Goal: Transaction & Acquisition: Purchase product/service

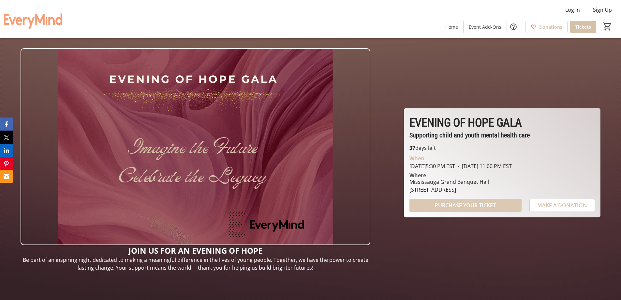
click at [467, 206] on span "PURCHASE YOUR TICKET" at bounding box center [465, 205] width 61 height 8
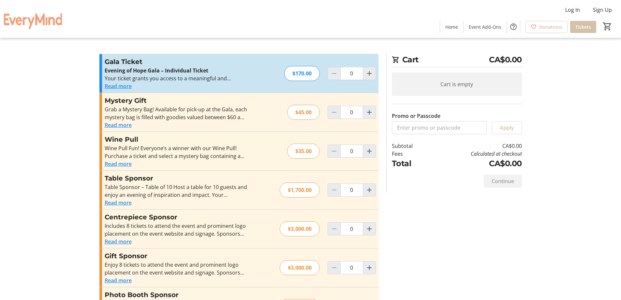
click at [215, 72] on p "Evening of Hope Gala – Individual Ticket" at bounding box center [176, 70] width 142 height 8
click at [372, 73] on mat-icon "Increment by one" at bounding box center [369, 73] width 8 height 8
type input "1"
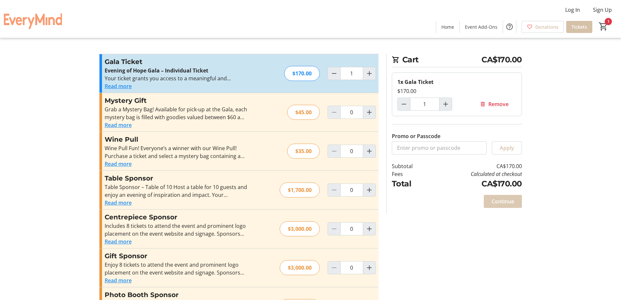
click at [511, 201] on span "Continue" at bounding box center [502, 201] width 22 height 8
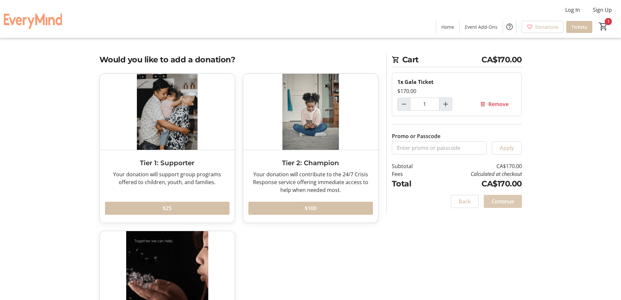
click at [510, 204] on span "Continue" at bounding box center [502, 201] width 22 height 8
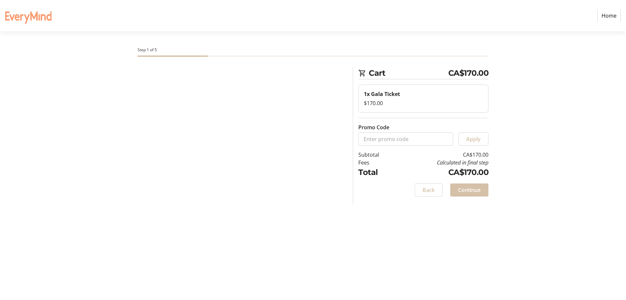
select select "CA"
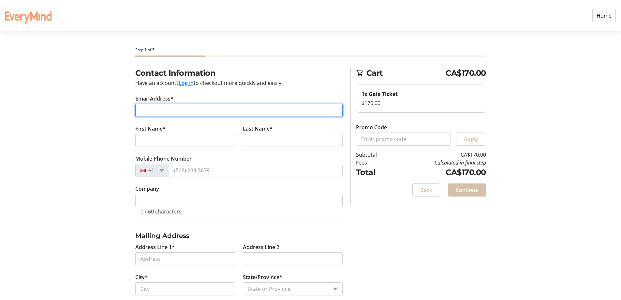
click at [170, 110] on input "Email Address*" at bounding box center [238, 110] width 207 height 13
type input "s"
type input "[EMAIL_ADDRESS][DOMAIN_NAME]"
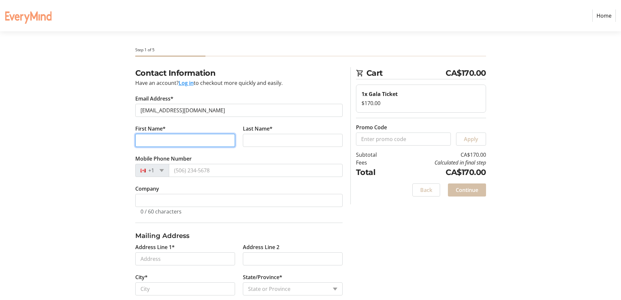
click at [153, 142] on input "First Name*" at bounding box center [185, 140] width 100 height 13
type input "[PERSON_NAME]"
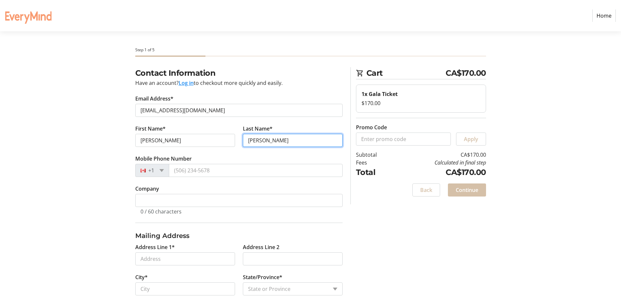
type input "[PERSON_NAME]"
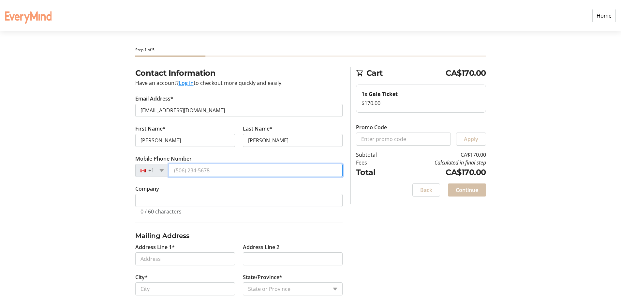
click at [191, 170] on input "Mobile Phone Number" at bounding box center [256, 170] width 174 height 13
type input "[PHONE_NUMBER]"
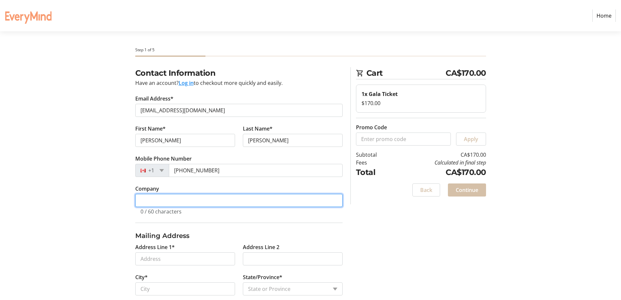
click at [182, 198] on input "Company" at bounding box center [238, 200] width 207 height 13
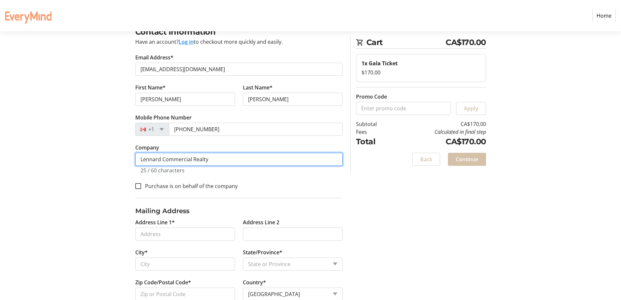
scroll to position [57, 0]
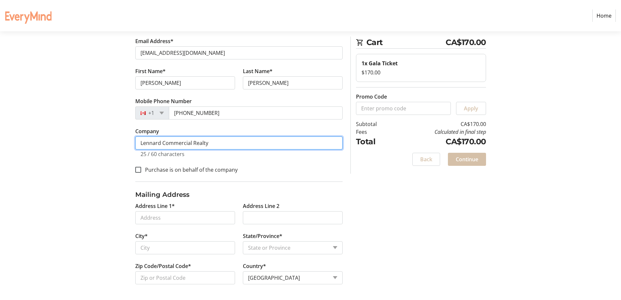
type input "Lennard Commercial Realty"
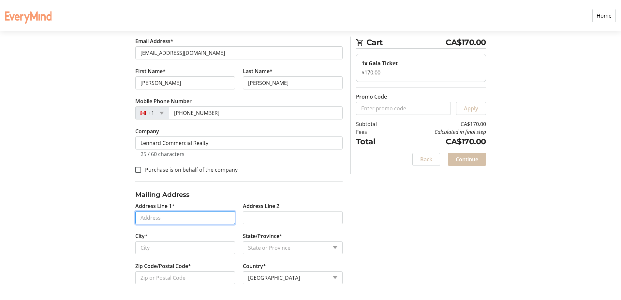
click at [159, 219] on input "Address Line 1*" at bounding box center [185, 217] width 100 height 13
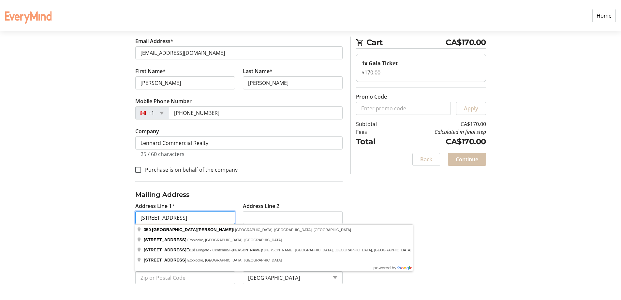
type input "350 Burnhamthorpe Road West"
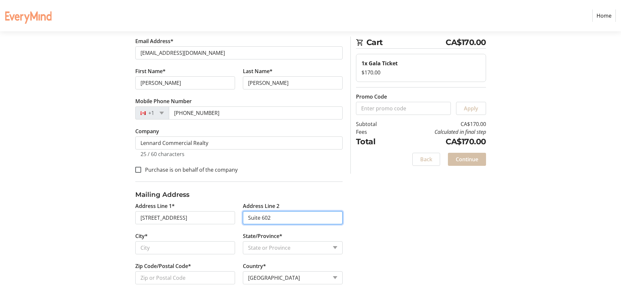
type input "Suite 602"
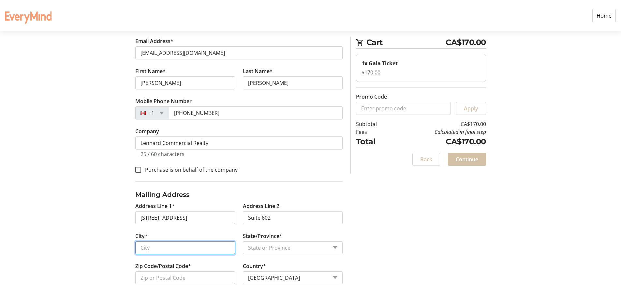
click at [164, 249] on input "City*" at bounding box center [185, 247] width 100 height 13
type input "Mississauga"
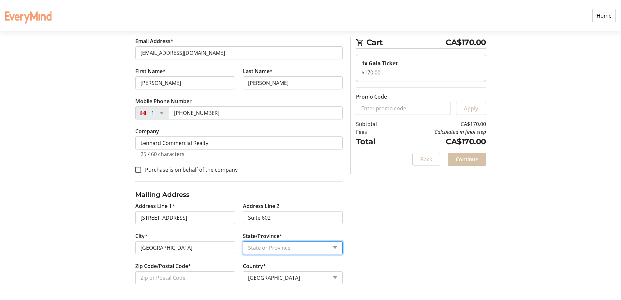
click at [337, 248] on select "State or Province State or Province Alberta British Columbia Manitoba New Bruns…" at bounding box center [293, 247] width 100 height 13
select select "ON"
click at [243, 241] on select "State or Province State or Province Alberta British Columbia Manitoba New Bruns…" at bounding box center [293, 247] width 100 height 13
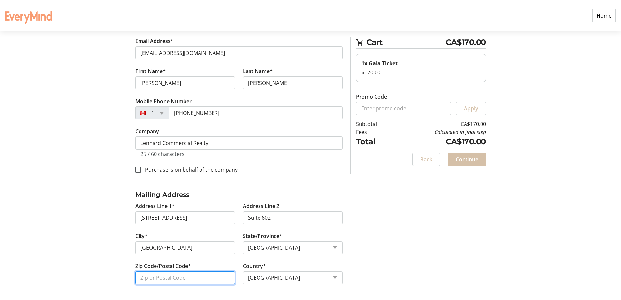
click at [160, 277] on input "Zip Code/Postal Code*" at bounding box center [185, 277] width 100 height 13
type input "L5B 3J1"
click at [471, 160] on span "Continue" at bounding box center [467, 159] width 22 height 8
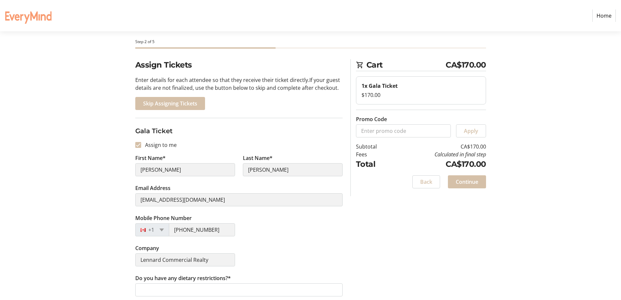
scroll to position [12, 0]
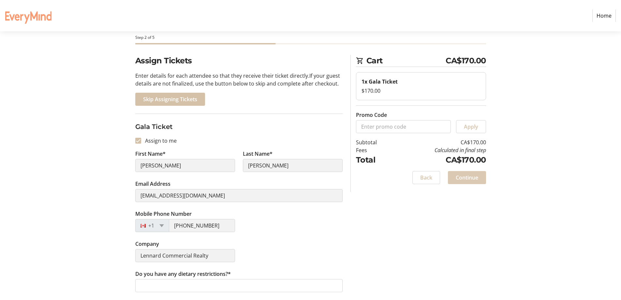
click at [467, 180] on span "Continue" at bounding box center [467, 177] width 22 height 8
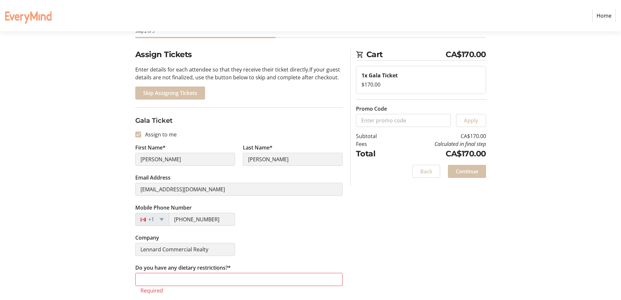
scroll to position [20, 0]
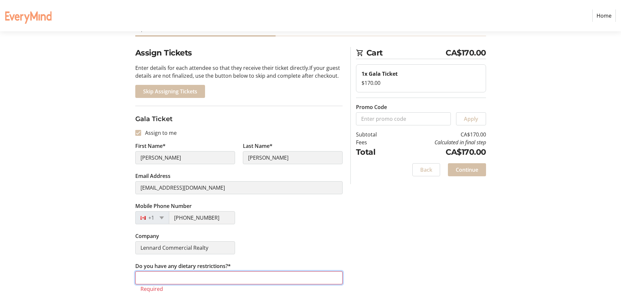
click at [156, 275] on input "Do you have any dietary restrictions?*" at bounding box center [238, 277] width 207 height 13
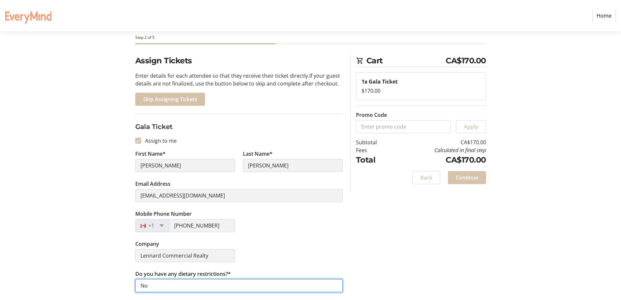
type input "No"
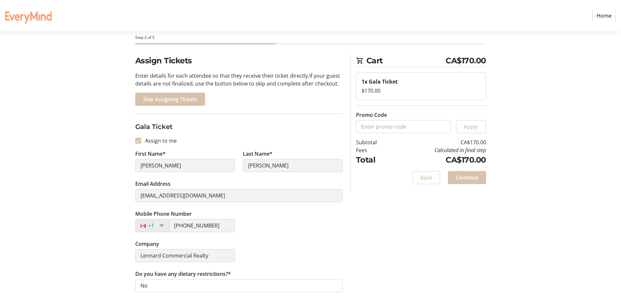
click at [467, 179] on span "Continue" at bounding box center [467, 177] width 22 height 8
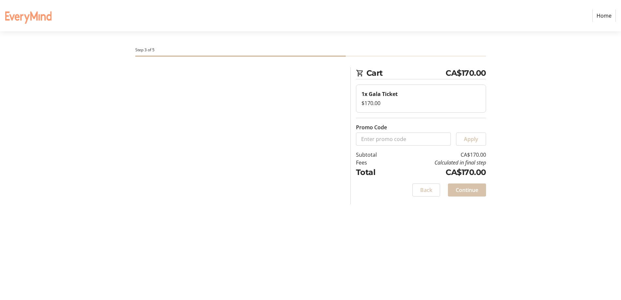
scroll to position [0, 0]
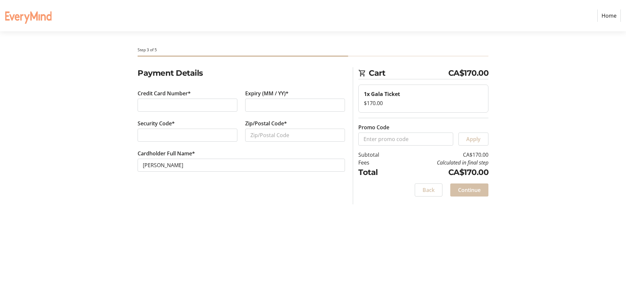
click at [224, 130] on div at bounding box center [188, 134] width 100 height 13
click at [269, 136] on input "Zip/Postal Code*" at bounding box center [295, 134] width 100 height 13
type input "L5B 3J1"
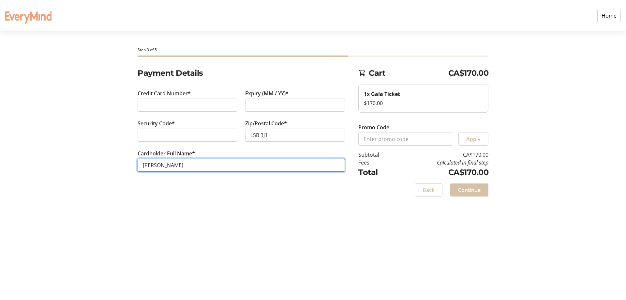
drag, startPoint x: 176, startPoint y: 166, endPoint x: 139, endPoint y: 166, distance: 36.8
click at [139, 166] on input "[PERSON_NAME]" at bounding box center [241, 164] width 207 height 13
type input "James Murray"
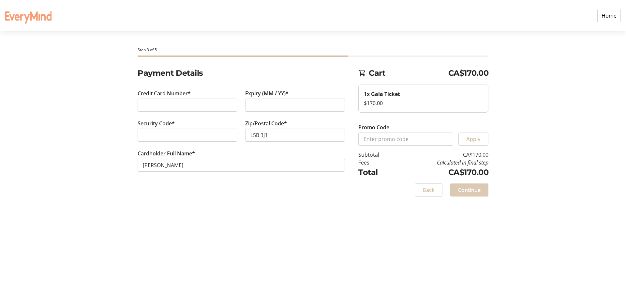
click at [481, 190] on span at bounding box center [469, 190] width 38 height 16
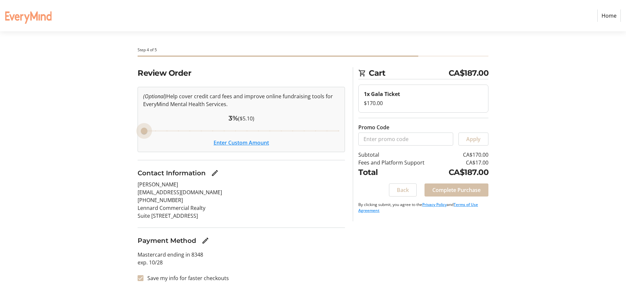
drag, startPoint x: 225, startPoint y: 132, endPoint x: 146, endPoint y: 134, distance: 78.9
type input "3"
click at [146, 134] on input "Cover fees percentage" at bounding box center [241, 131] width 210 height 14
drag, startPoint x: 146, startPoint y: 131, endPoint x: 136, endPoint y: 131, distance: 10.4
click at [136, 131] on input "Cover fees percentage" at bounding box center [241, 131] width 210 height 14
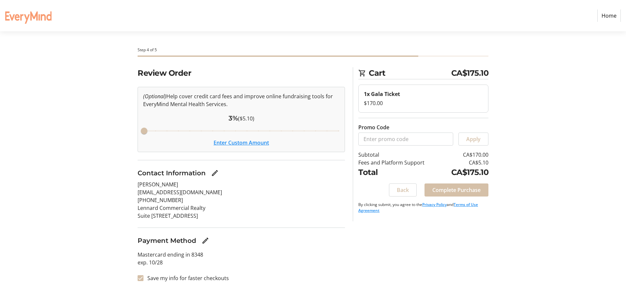
click at [249, 144] on button "Enter Custom Amount" at bounding box center [240, 143] width 55 height 8
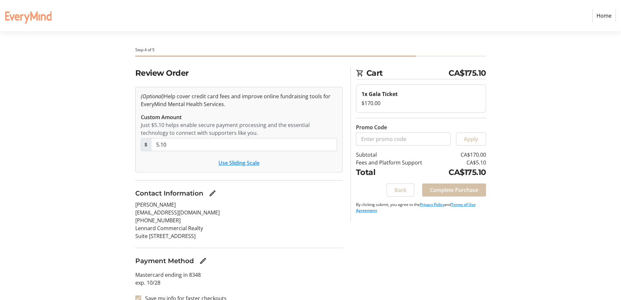
click at [252, 165] on button "Use Sliding Scale" at bounding box center [238, 163] width 41 height 8
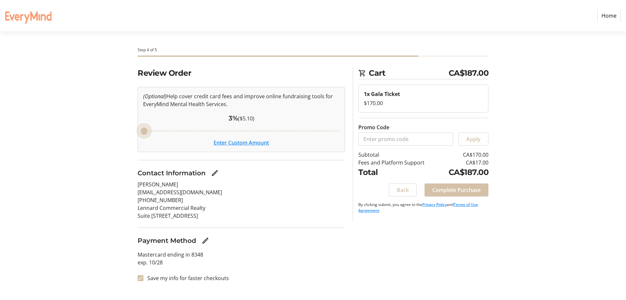
drag, startPoint x: 223, startPoint y: 132, endPoint x: 135, endPoint y: 130, distance: 88.0
type input "3"
click at [136, 130] on input "Cover fees percentage" at bounding box center [241, 131] width 210 height 14
click at [468, 191] on span "Complete Purchase" at bounding box center [456, 190] width 48 height 8
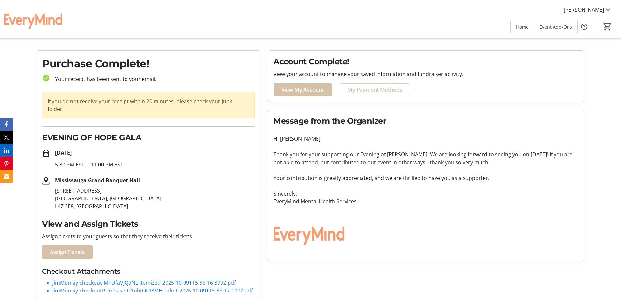
scroll to position [12, 0]
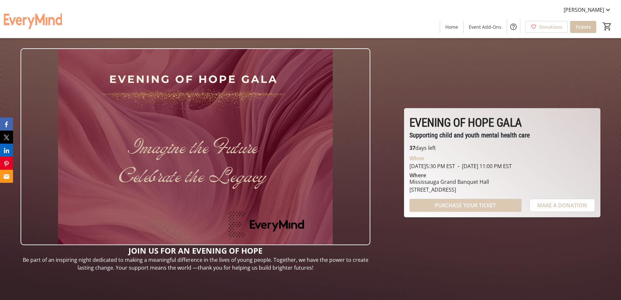
click at [466, 206] on span "PURCHASE YOUR TICKET" at bounding box center [465, 205] width 61 height 8
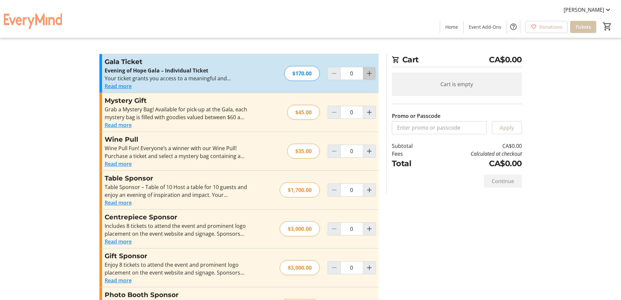
click at [370, 75] on mat-icon "Increment by one" at bounding box center [369, 73] width 8 height 8
type input "1"
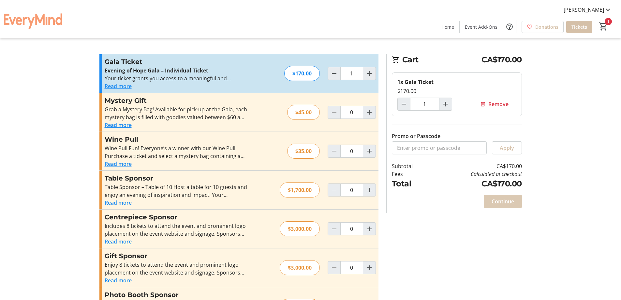
click at [501, 200] on span "Continue" at bounding box center [502, 201] width 22 height 8
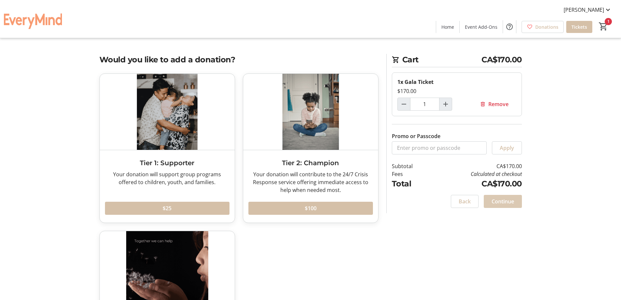
click at [501, 203] on span "Continue" at bounding box center [502, 201] width 22 height 8
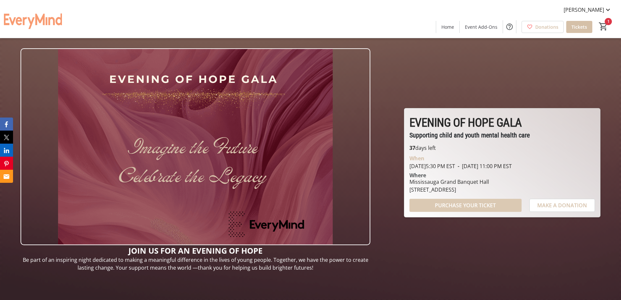
click at [487, 205] on span "PURCHASE YOUR TICKET" at bounding box center [465, 205] width 61 height 8
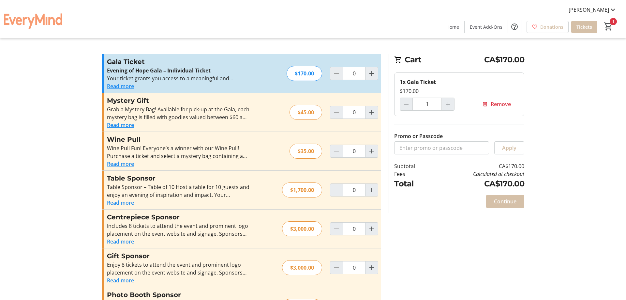
type input "1"
click at [508, 202] on span "Continue" at bounding box center [502, 201] width 22 height 8
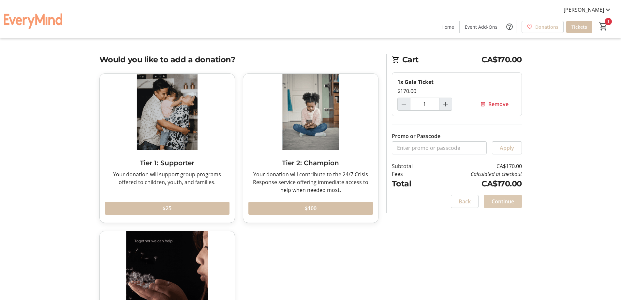
click at [508, 202] on span "Continue" at bounding box center [502, 201] width 22 height 8
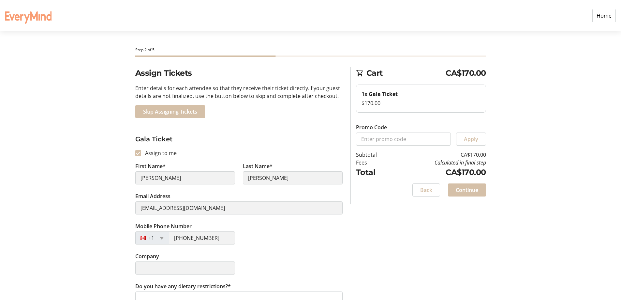
click at [119, 173] on div "Assign Tickets Enter details for each attendee so that they receive their ticke…" at bounding box center [310, 189] width 430 height 245
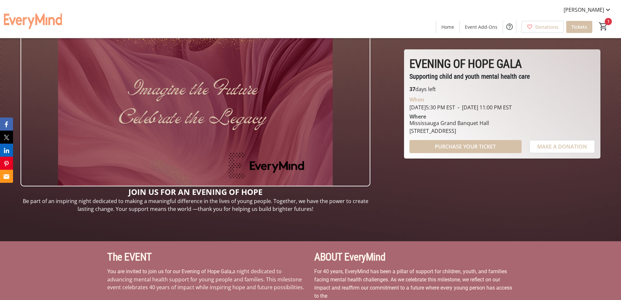
scroll to position [65, 0]
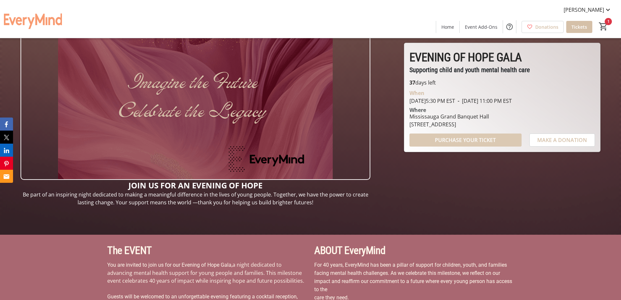
click at [469, 139] on span "PURCHASE YOUR TICKET" at bounding box center [465, 140] width 61 height 8
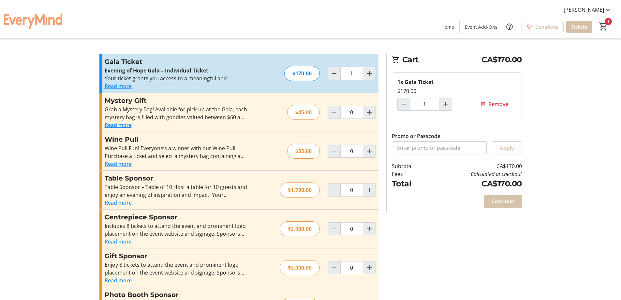
click at [501, 199] on span "Continue" at bounding box center [502, 201] width 22 height 8
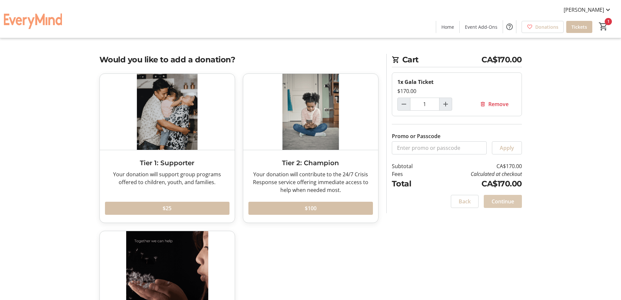
click at [501, 202] on span "Continue" at bounding box center [502, 201] width 22 height 8
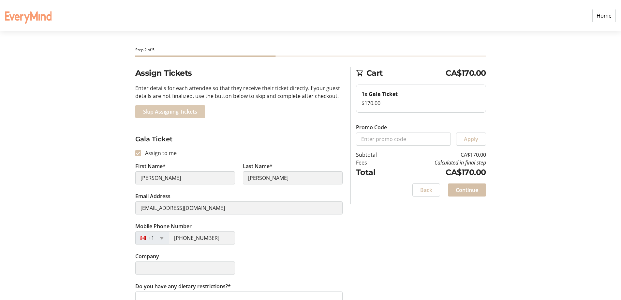
click at [188, 113] on span "Skip Assigning Tickets" at bounding box center [170, 112] width 54 height 8
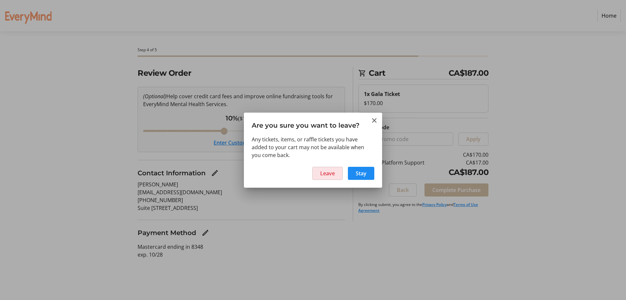
click at [331, 177] on span at bounding box center [328, 173] width 30 height 16
